Goal: Find specific page/section: Find specific page/section

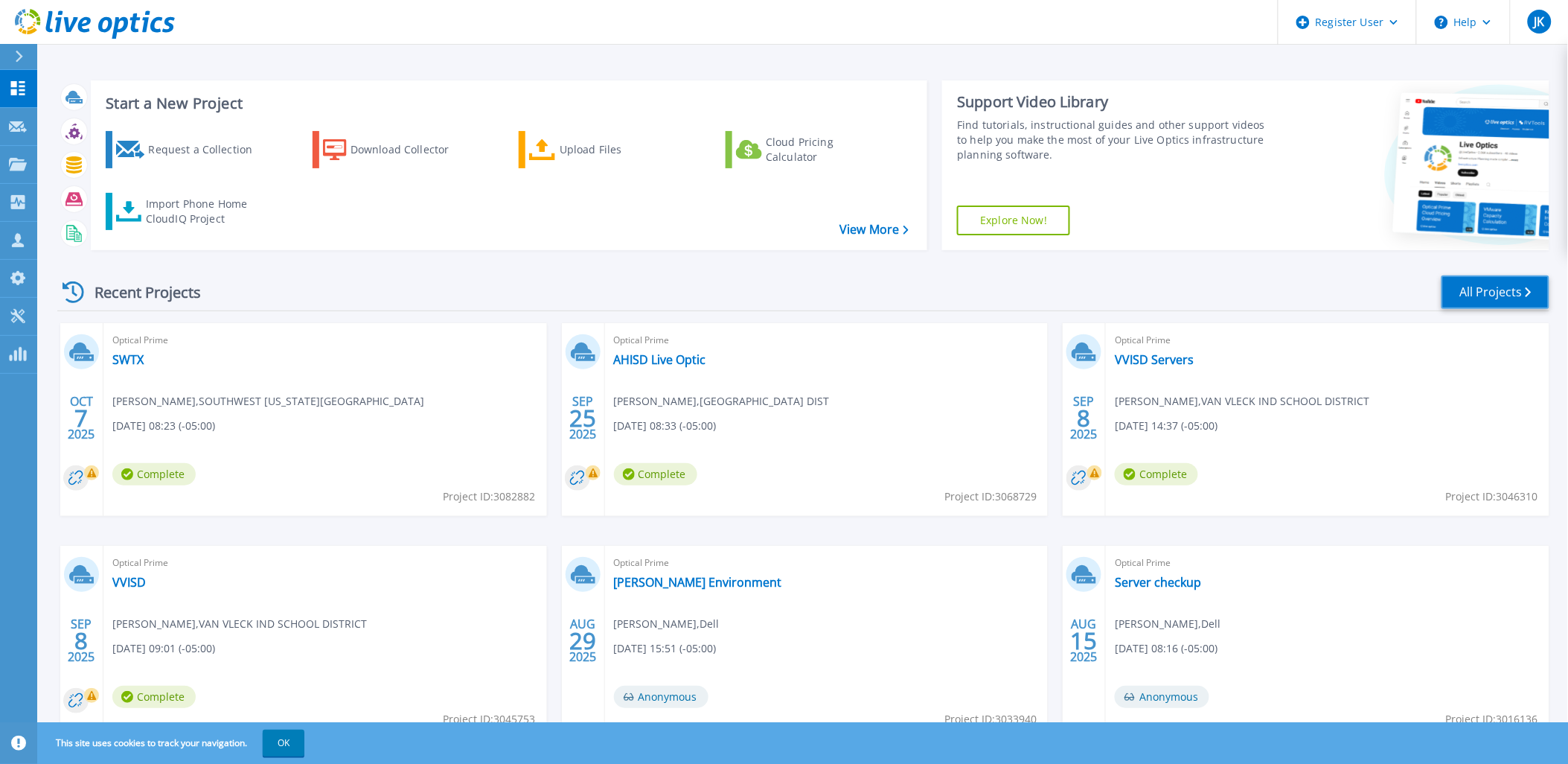
click at [1533, 291] on link "All Projects" at bounding box center [1495, 291] width 108 height 33
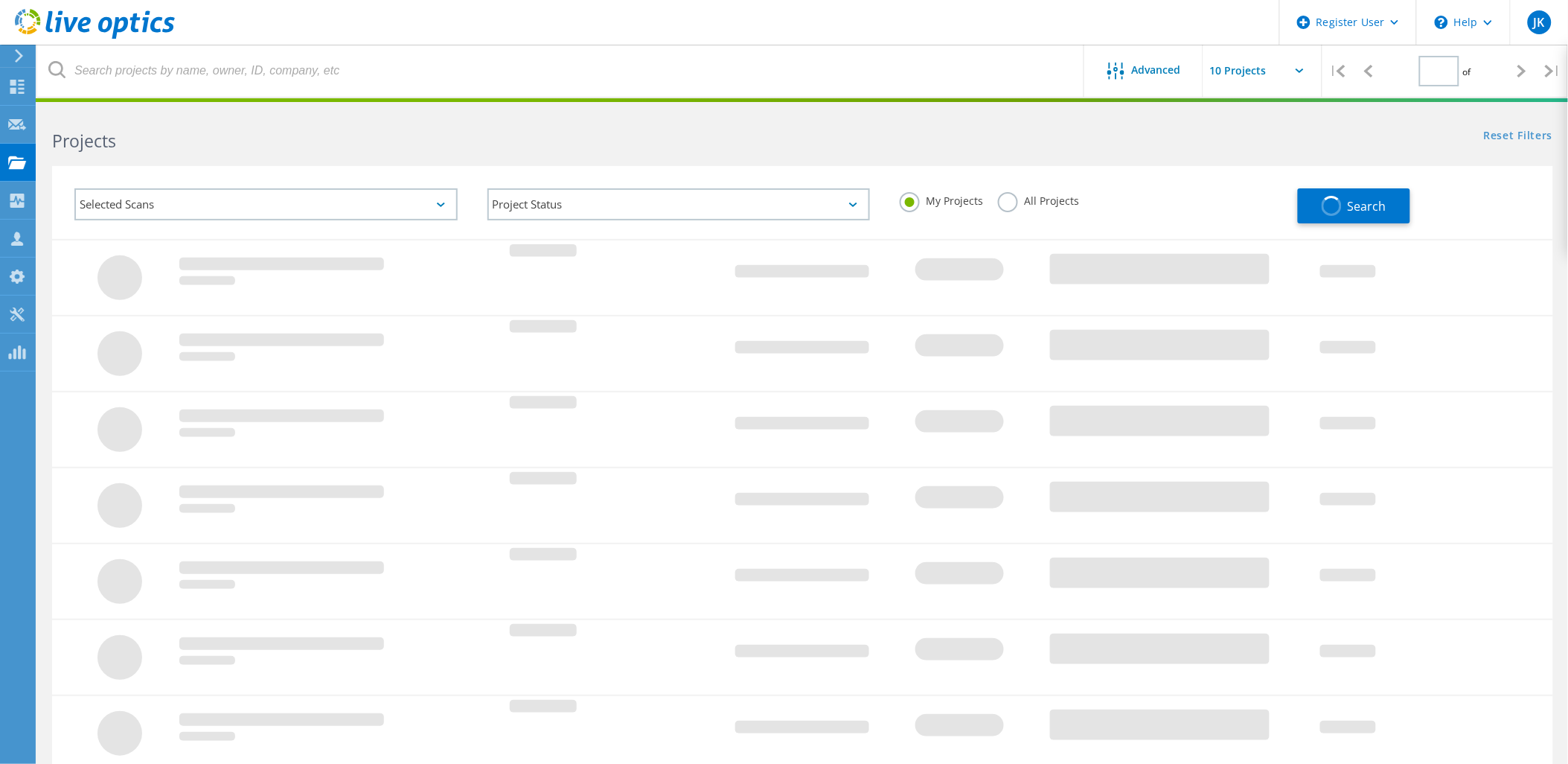
type input "1"
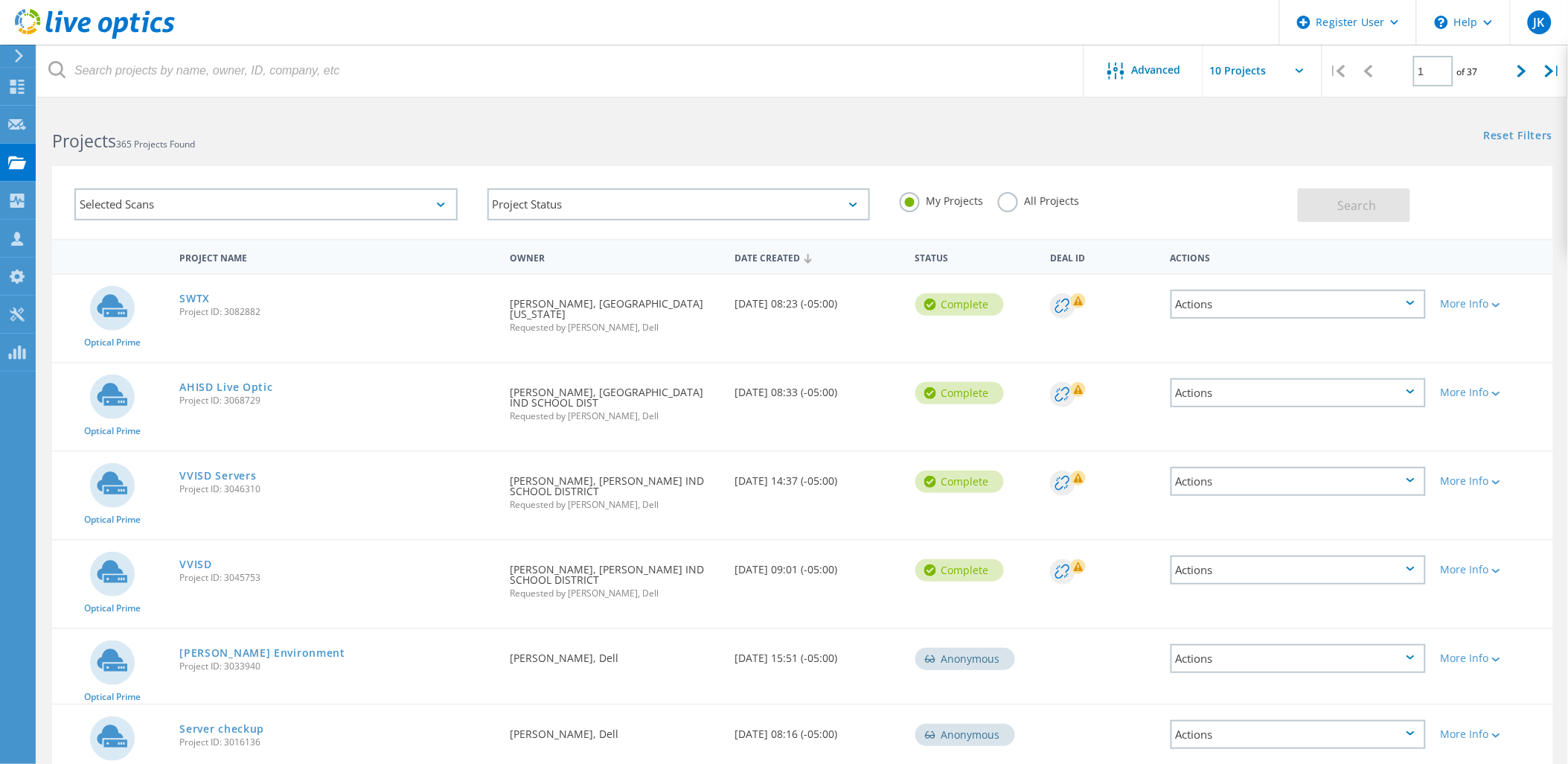
click at [1045, 186] on div "My Projects All Projects" at bounding box center [1091, 202] width 413 height 55
click at [1042, 197] on label "All Projects" at bounding box center [1038, 199] width 81 height 14
click at [0, 0] on input "All Projects" at bounding box center [0, 0] width 0 height 0
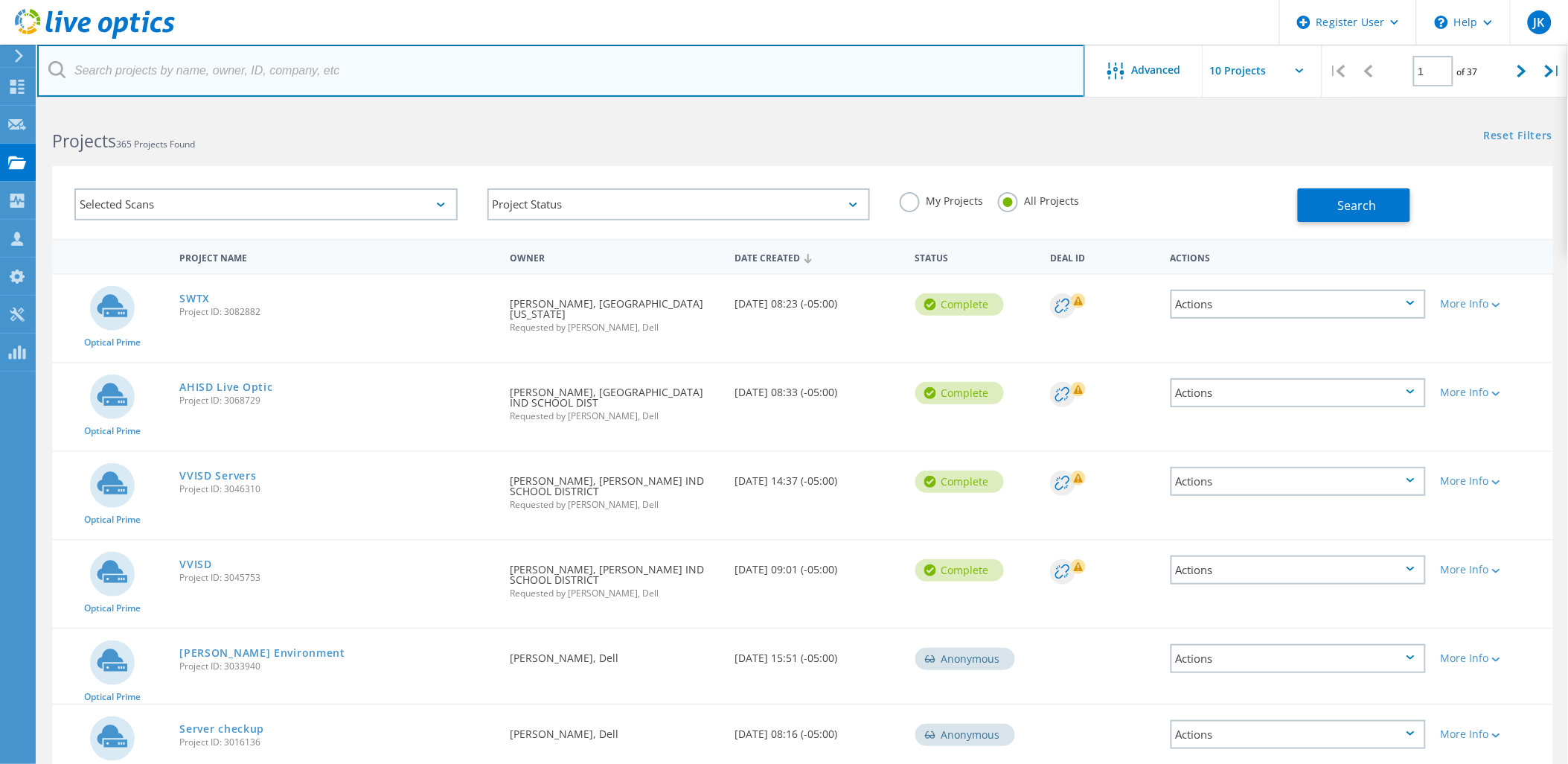
click at [770, 56] on input "text" at bounding box center [561, 71] width 1048 height 53
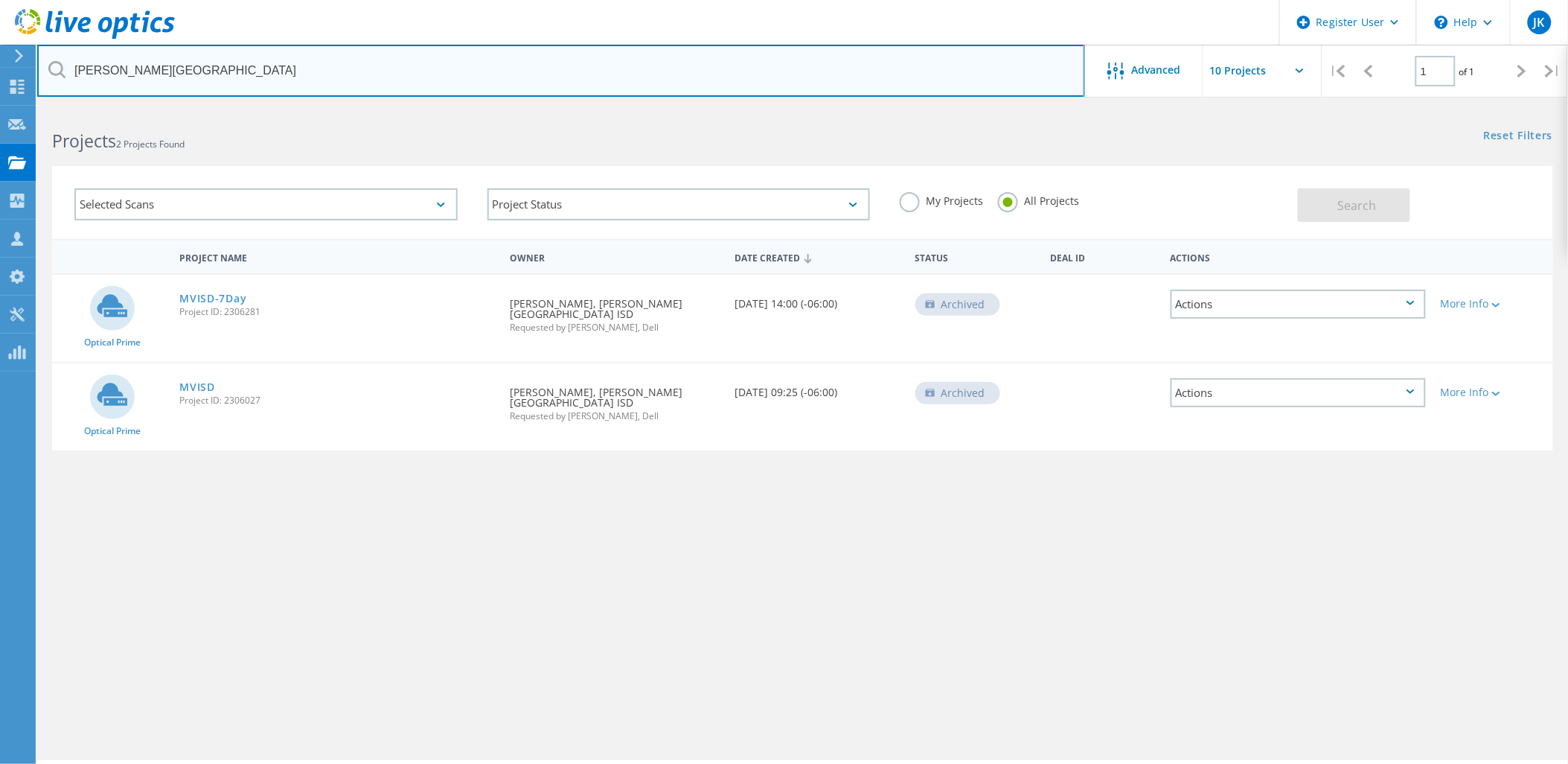
click at [822, 78] on input "[PERSON_NAME][GEOGRAPHIC_DATA]" at bounding box center [561, 71] width 1048 height 53
type input "mvisd"
